Goal: Task Accomplishment & Management: Use online tool/utility

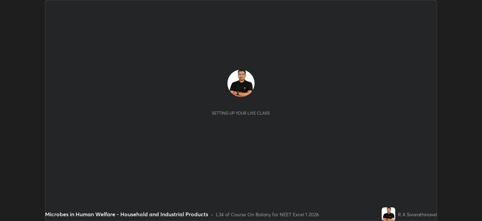
scroll to position [221, 482]
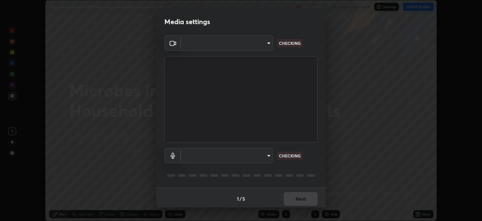
type input "0acba3b956650a6650c5664b97f3b396654fc9691dbf7dca78d34d57b57889b9"
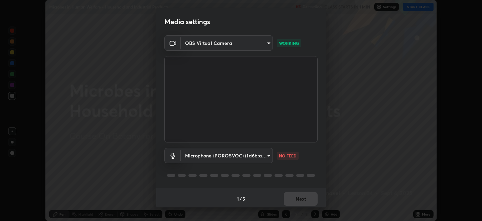
click at [267, 155] on body "Erase all Microbes in Human Welfare - Household and Industrial Products Recordi…" at bounding box center [241, 110] width 482 height 221
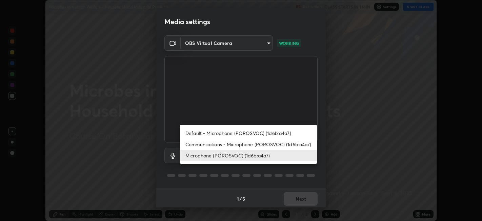
click at [285, 131] on li "Default - Microphone (POROSVOC) (1d6b:a4a7)" at bounding box center [248, 132] width 137 height 11
type input "default"
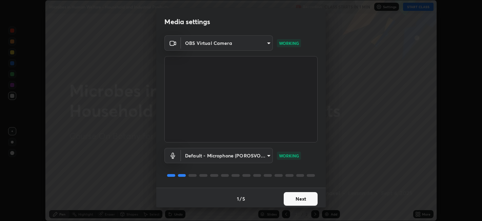
click at [310, 197] on button "Next" at bounding box center [301, 199] width 34 height 14
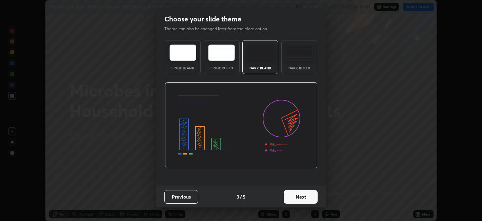
click at [309, 202] on button "Next" at bounding box center [301, 197] width 34 height 14
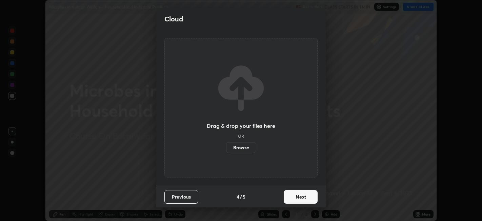
click at [308, 201] on button "Next" at bounding box center [301, 197] width 34 height 14
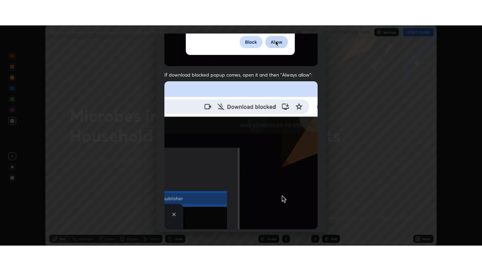
scroll to position [140, 0]
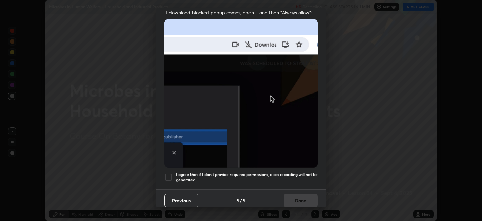
click at [301, 172] on h5 "I agree that if I don't provide required permissions, class recording will not …" at bounding box center [247, 177] width 142 height 11
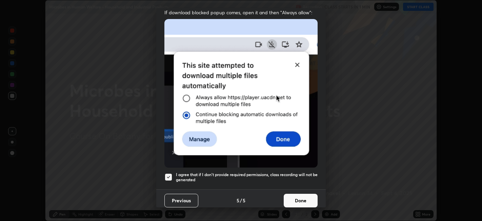
click at [302, 197] on button "Done" at bounding box center [301, 200] width 34 height 14
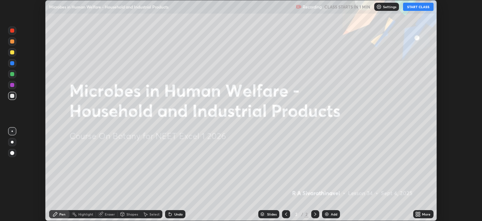
click at [414, 6] on button "START CLASS" at bounding box center [418, 7] width 31 height 8
click at [423, 212] on div "More" at bounding box center [426, 213] width 8 height 3
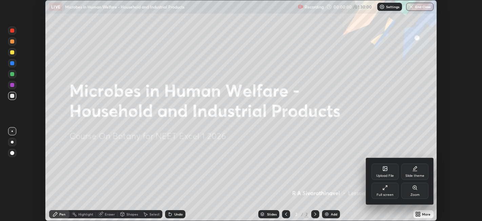
click at [388, 188] on div "Full screen" at bounding box center [385, 190] width 27 height 16
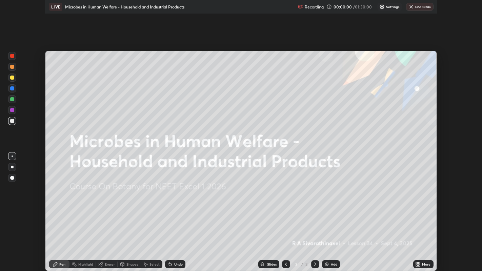
scroll to position [271, 482]
